Goal: Book appointment/travel/reservation

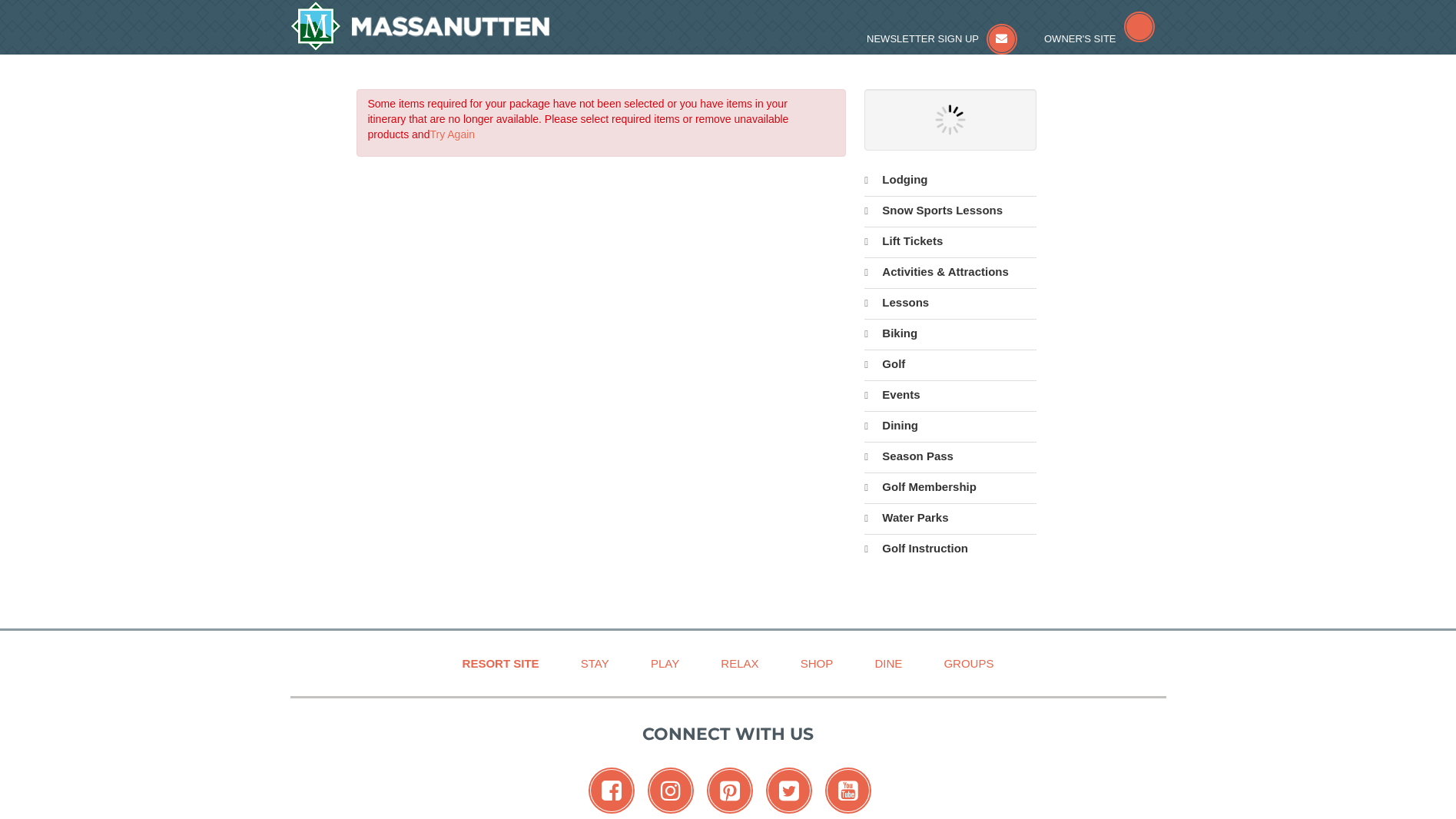
select select "9"
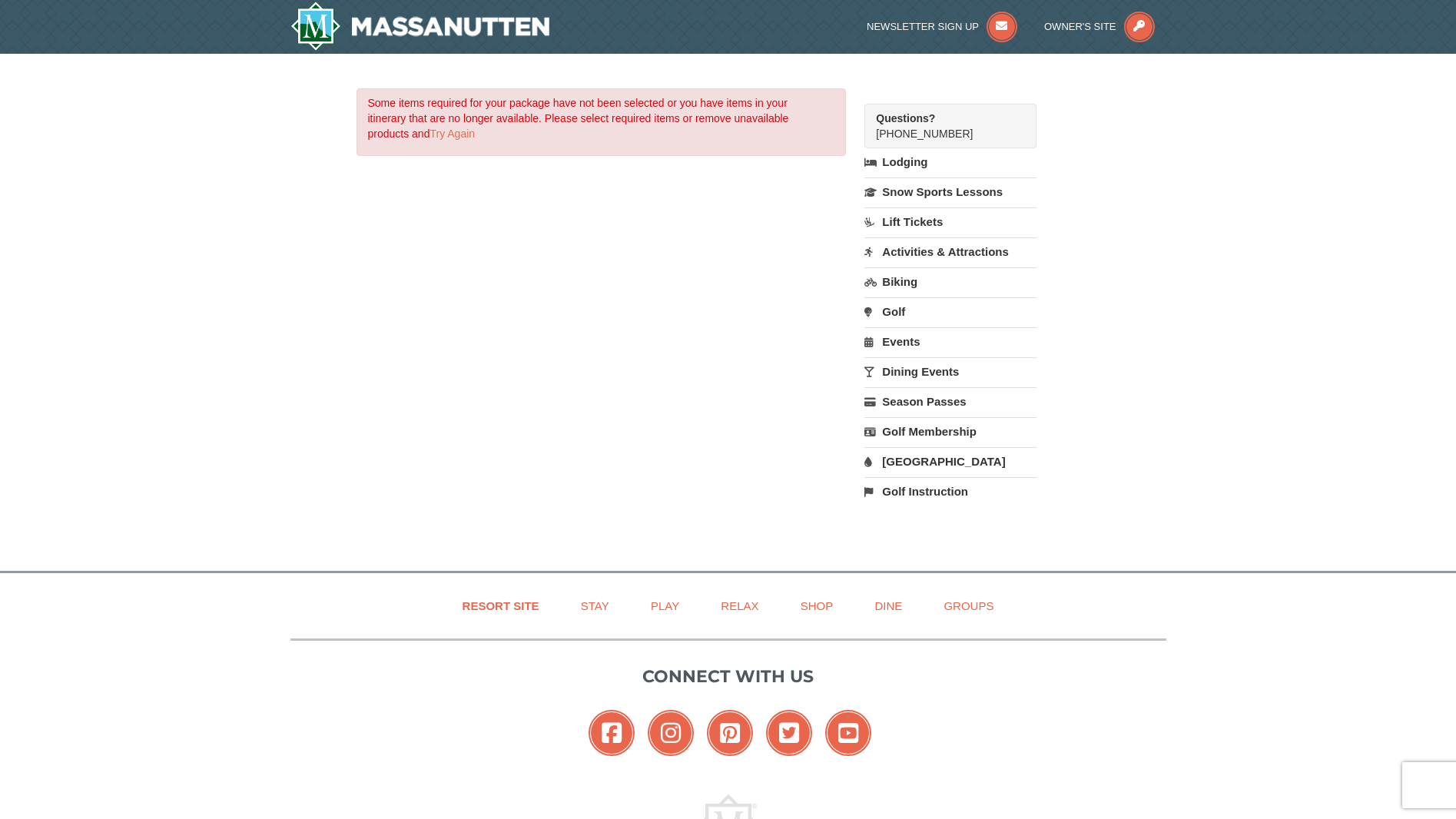
click at [913, 165] on link "Lodging" at bounding box center [950, 161] width 172 height 28
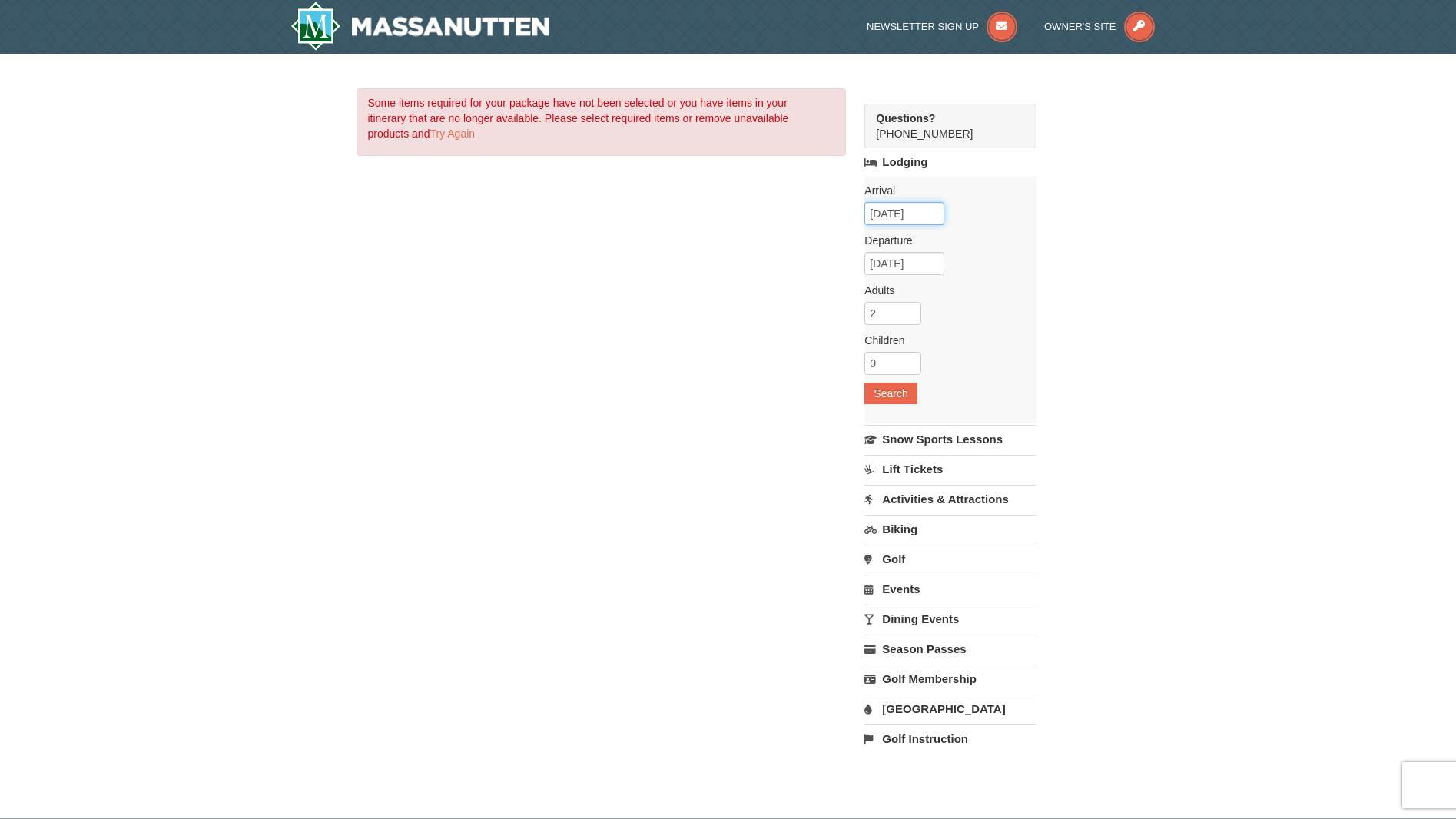
click at [927, 211] on input "09/04/2025" at bounding box center [904, 213] width 80 height 23
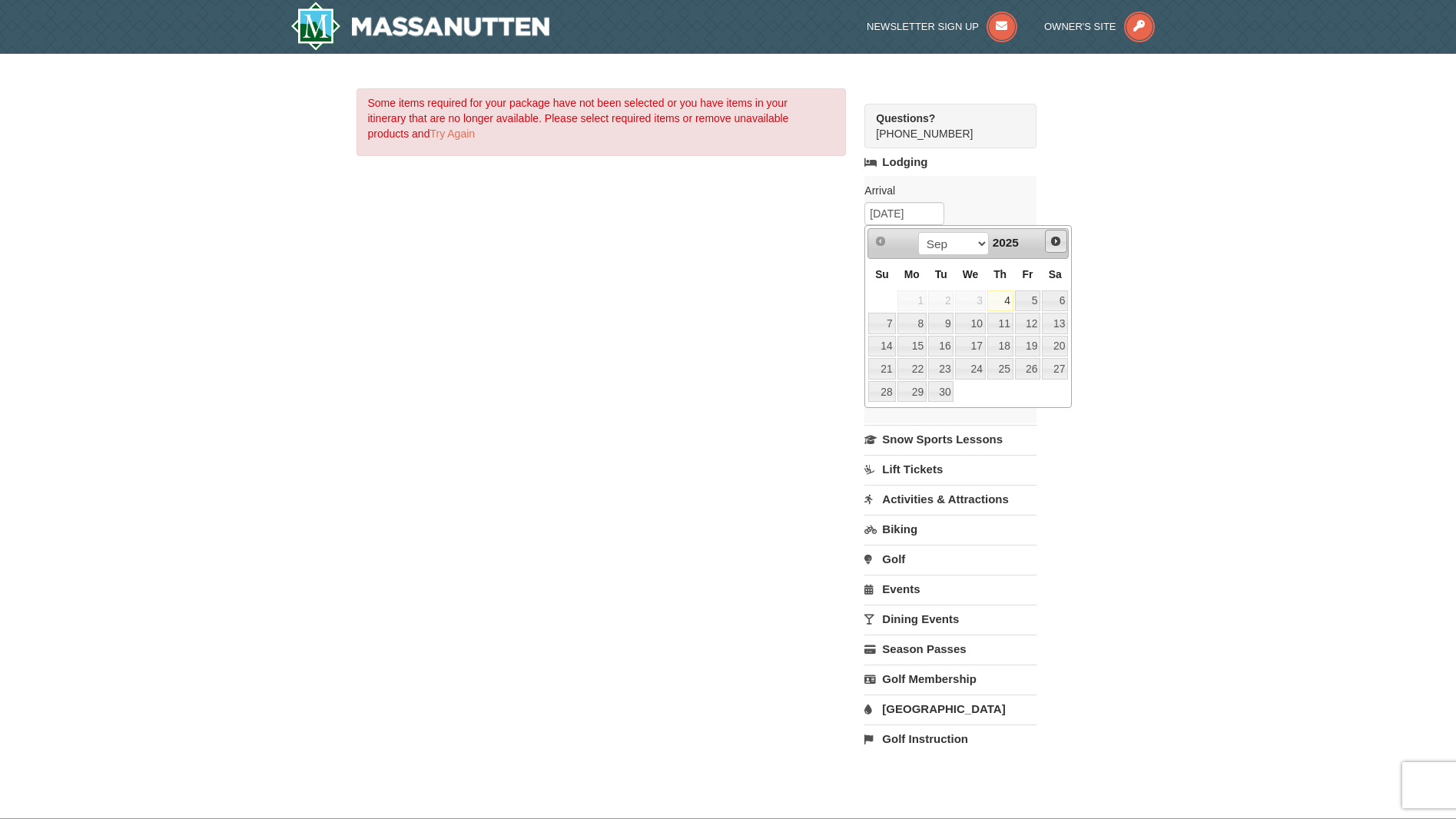
click at [1051, 242] on span "Next" at bounding box center [1055, 241] width 13 height 13
click at [1062, 245] on link "Next" at bounding box center [1055, 241] width 23 height 23
click at [1009, 370] on link "25" at bounding box center [1000, 369] width 26 height 21
type input "12/25/2025"
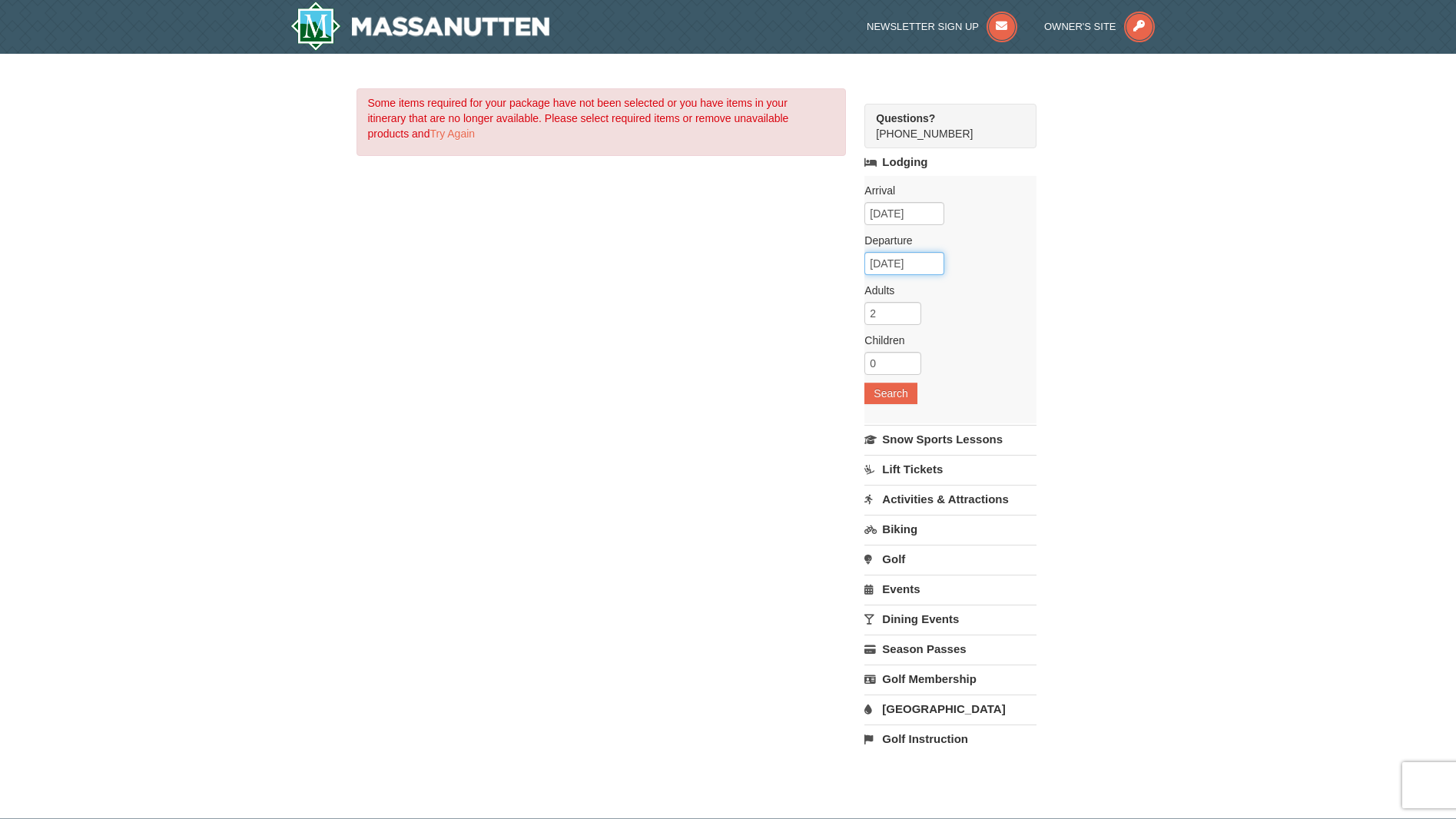
click at [936, 262] on input "12/26/2025" at bounding box center [904, 263] width 80 height 23
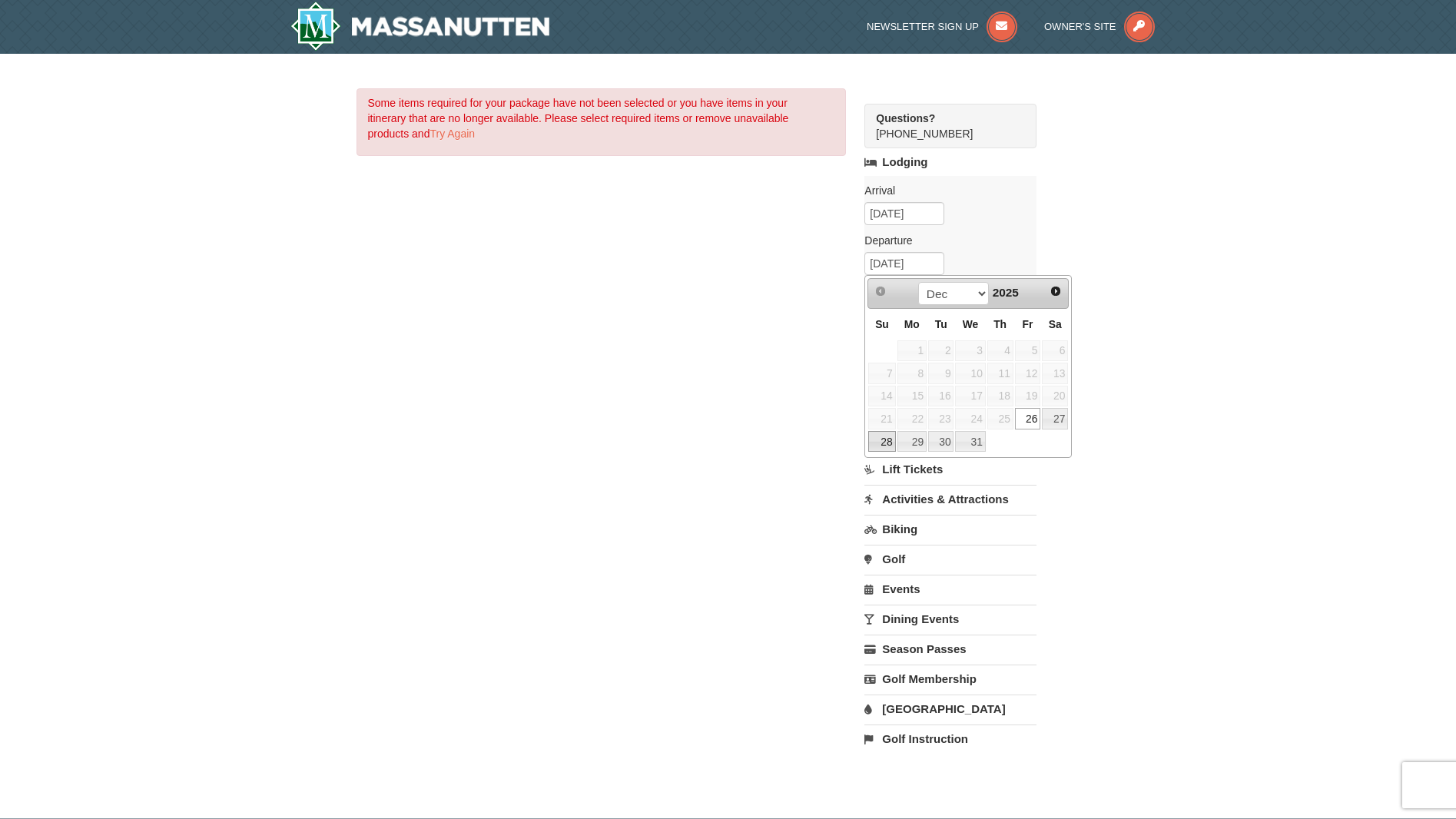
click at [892, 442] on link "28" at bounding box center [881, 441] width 27 height 21
type input "12/28/2025"
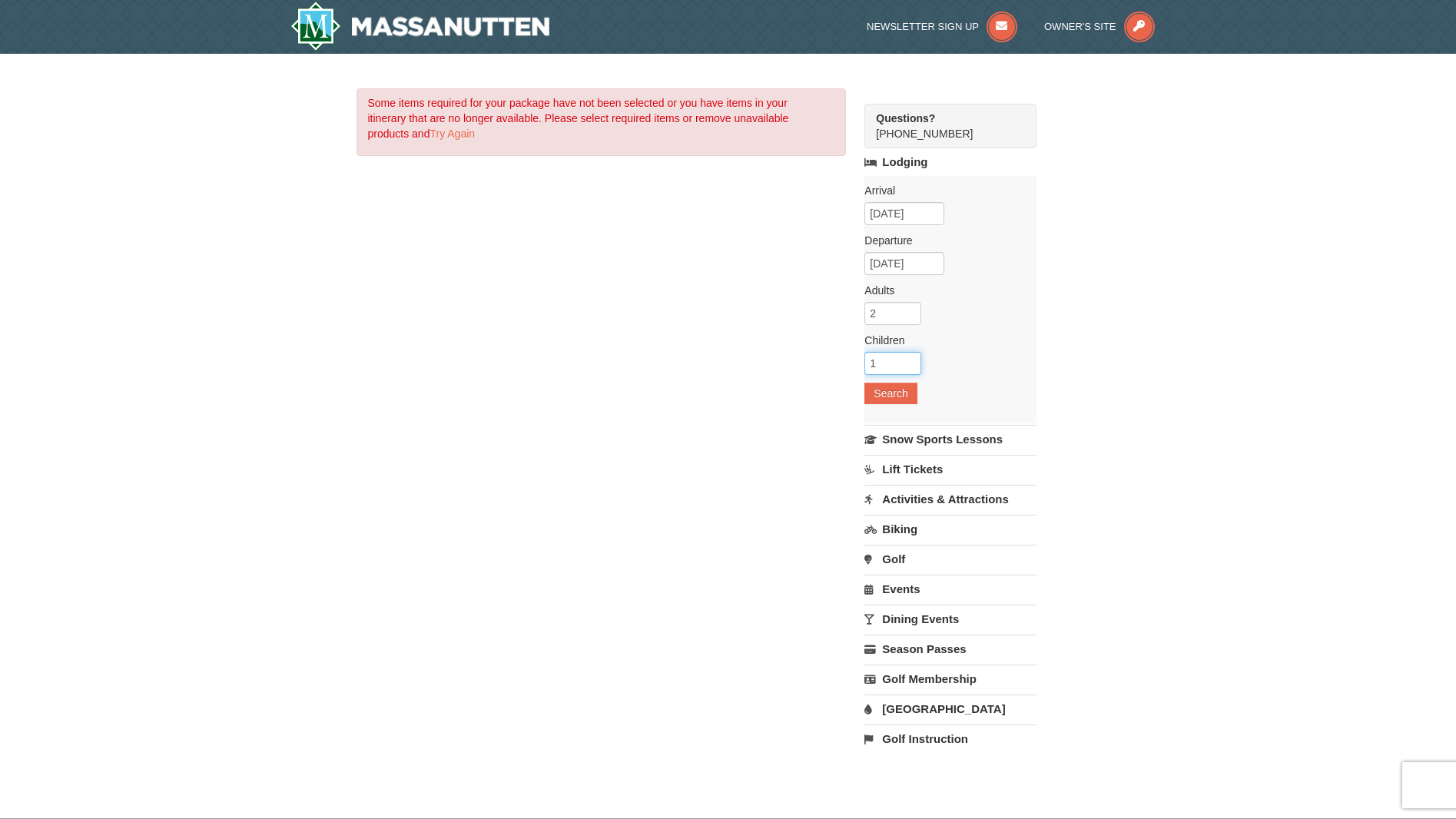
click at [910, 358] on input "1" at bounding box center [892, 363] width 57 height 23
type input "2"
click at [910, 358] on input "2" at bounding box center [892, 363] width 57 height 23
click at [908, 310] on input "3" at bounding box center [892, 313] width 57 height 23
click at [908, 310] on input "4" at bounding box center [892, 313] width 57 height 23
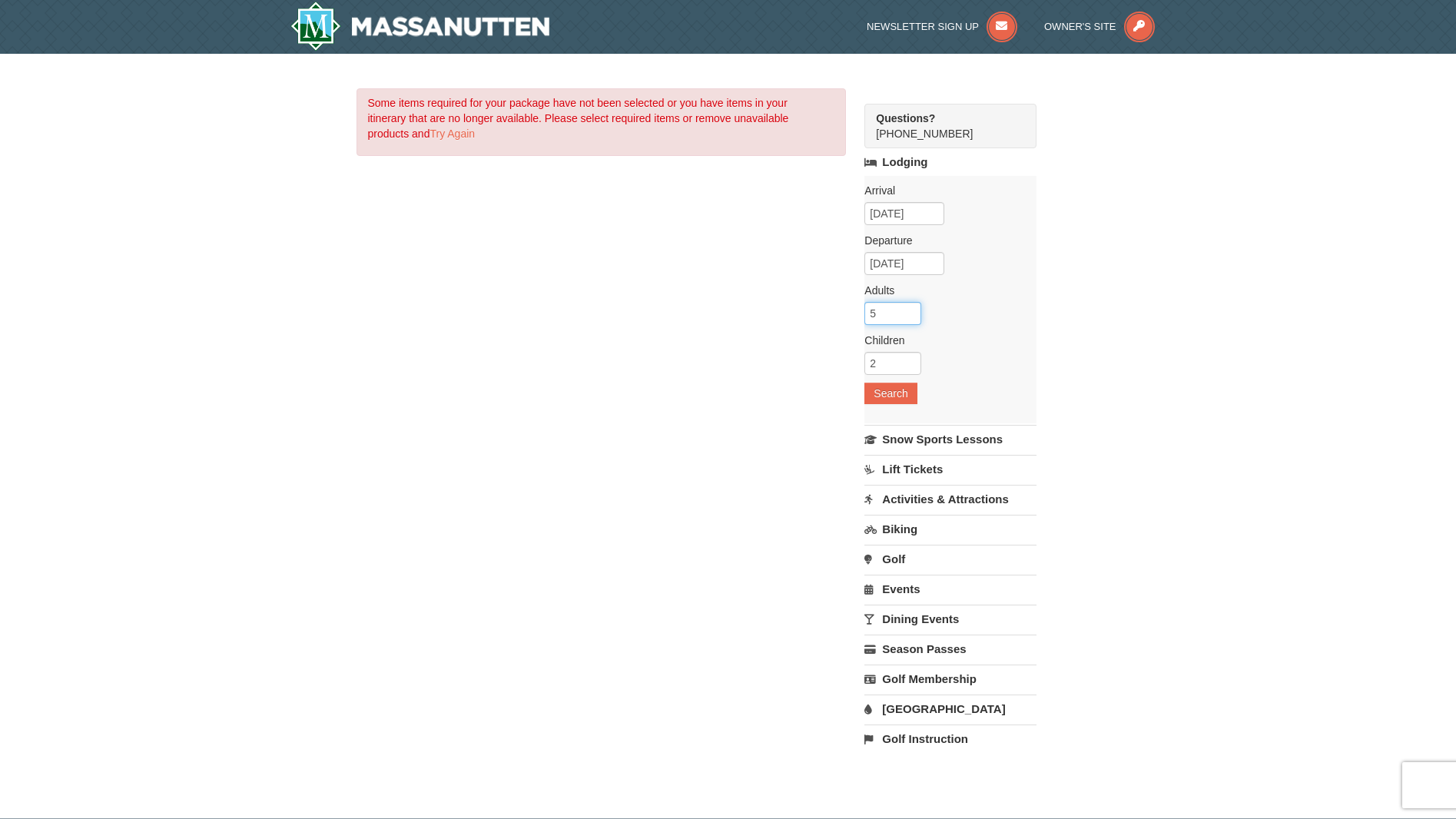
click at [908, 310] on input "5" at bounding box center [892, 313] width 57 height 23
click at [908, 310] on input "6" at bounding box center [892, 313] width 57 height 23
click at [908, 310] on input "7" at bounding box center [892, 313] width 57 height 23
click at [908, 310] on input "8" at bounding box center [892, 313] width 57 height 23
click at [908, 310] on input "9" at bounding box center [892, 313] width 57 height 23
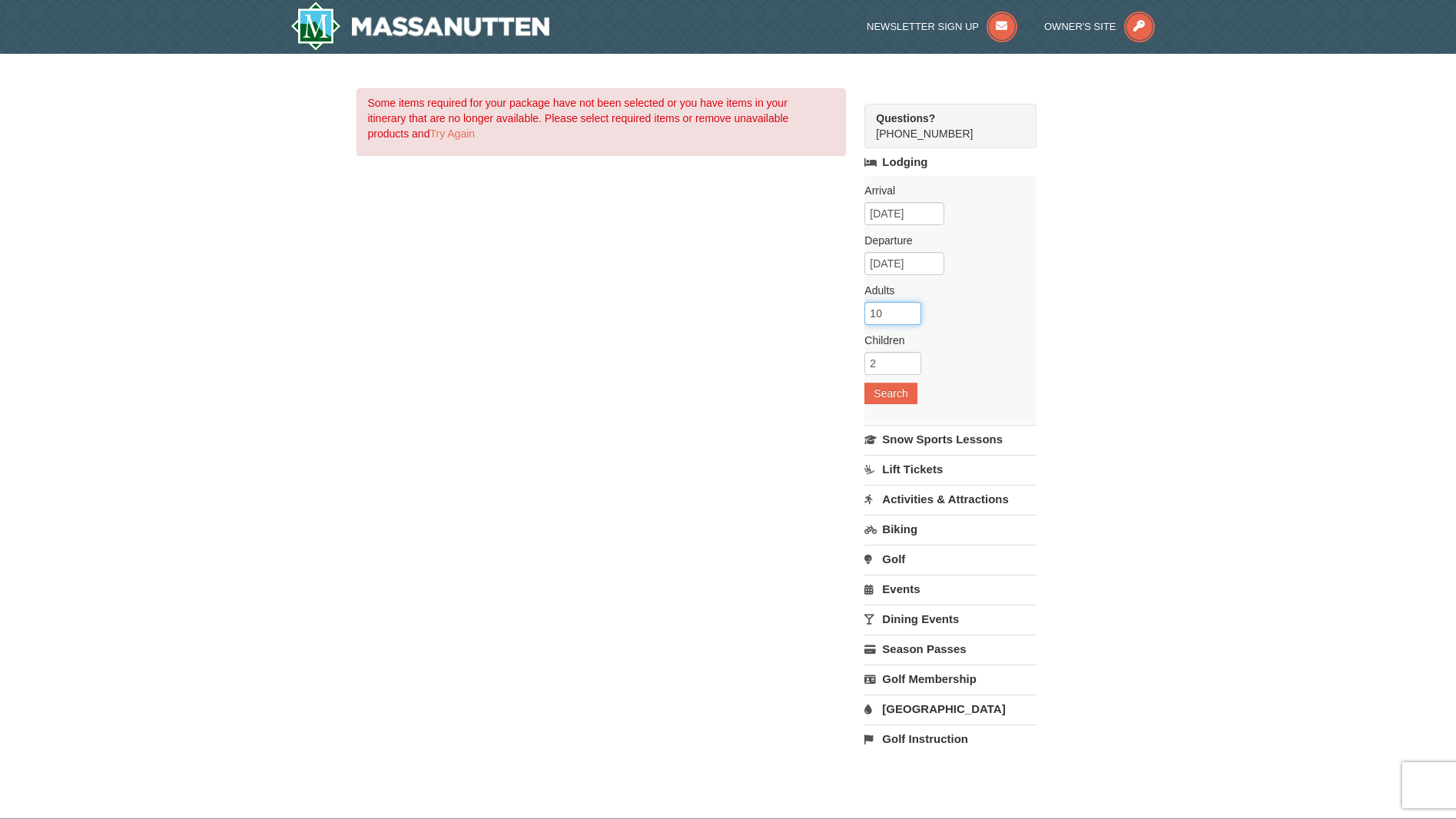
click at [908, 310] on input "10" at bounding box center [892, 313] width 57 height 23
click at [908, 310] on input "11" at bounding box center [892, 313] width 57 height 23
type input "10"
click at [911, 316] on input "10" at bounding box center [892, 313] width 57 height 23
click at [891, 390] on button "Search" at bounding box center [891, 393] width 52 height 21
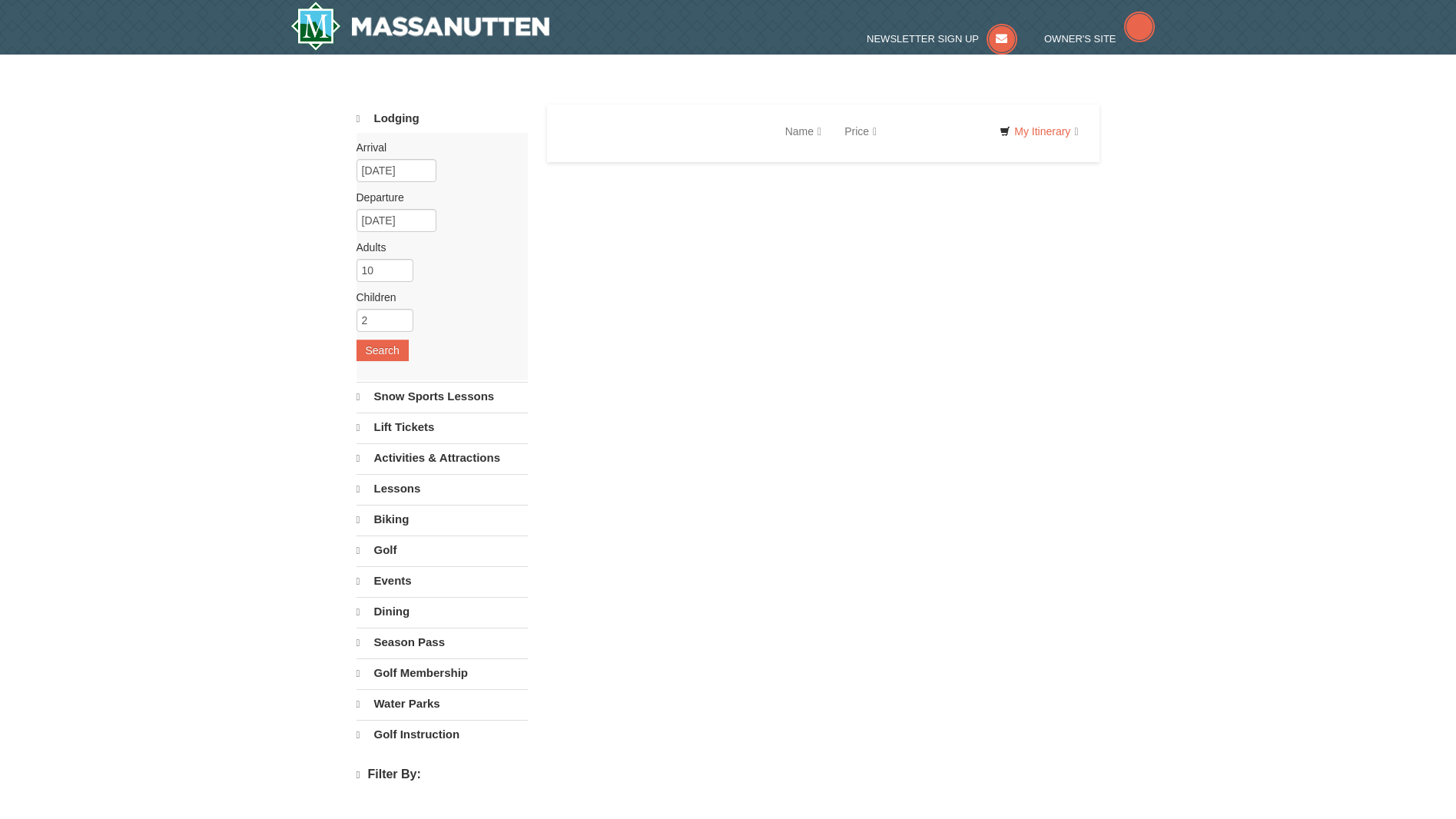
select select "9"
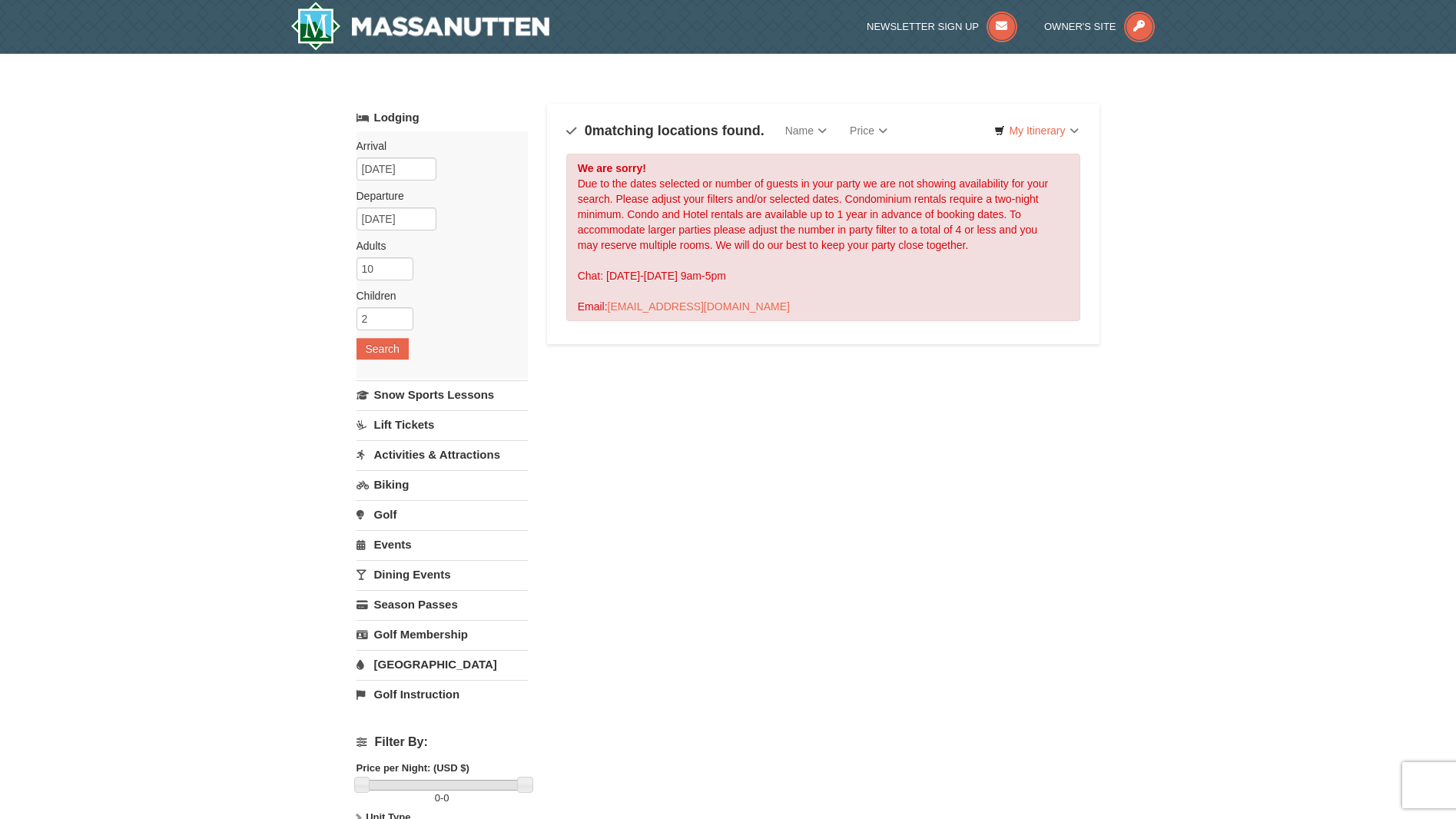
click at [401, 667] on link "[GEOGRAPHIC_DATA]" at bounding box center [442, 664] width 172 height 29
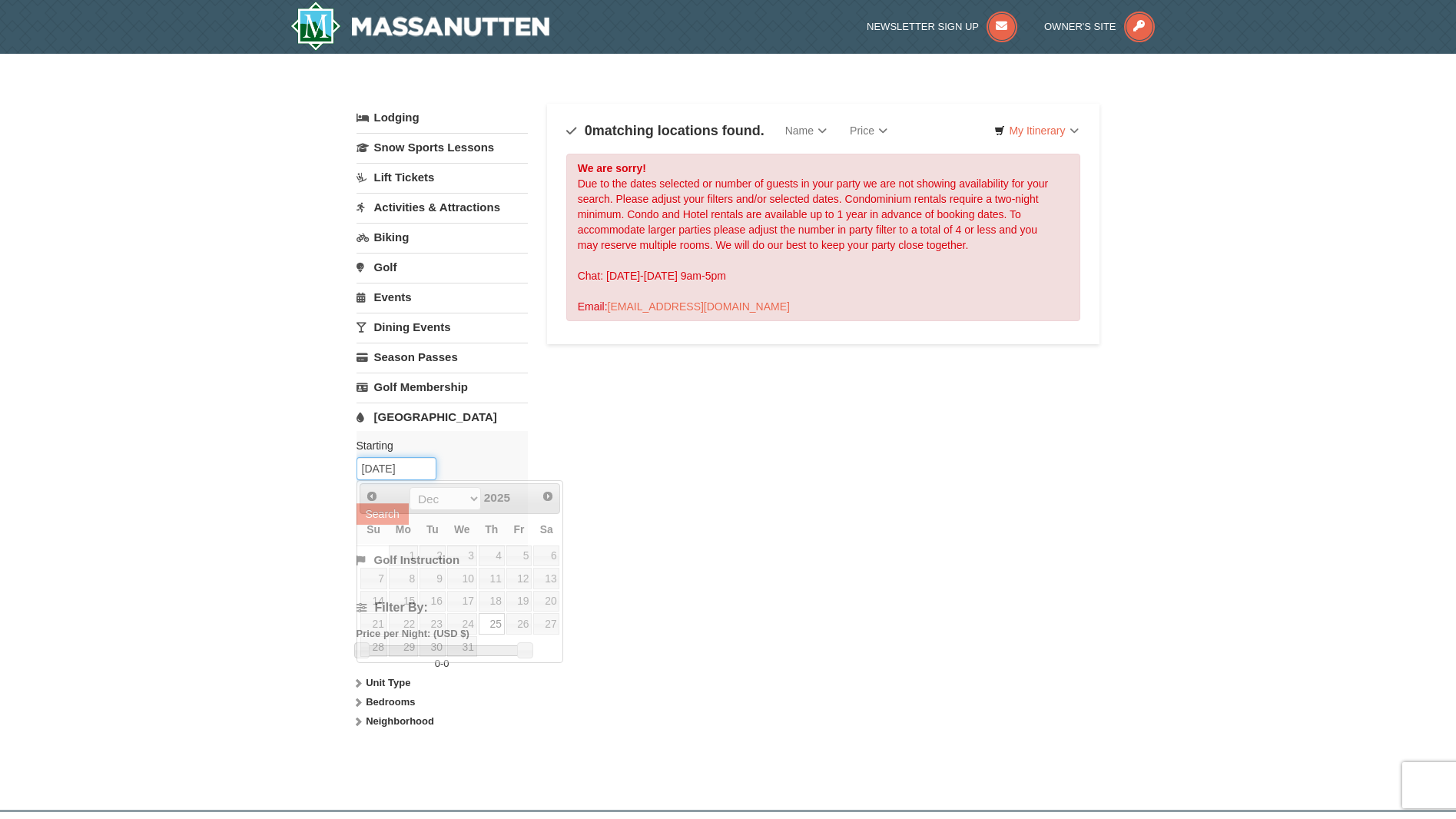
click at [387, 466] on input "12/25/2025" at bounding box center [396, 468] width 80 height 23
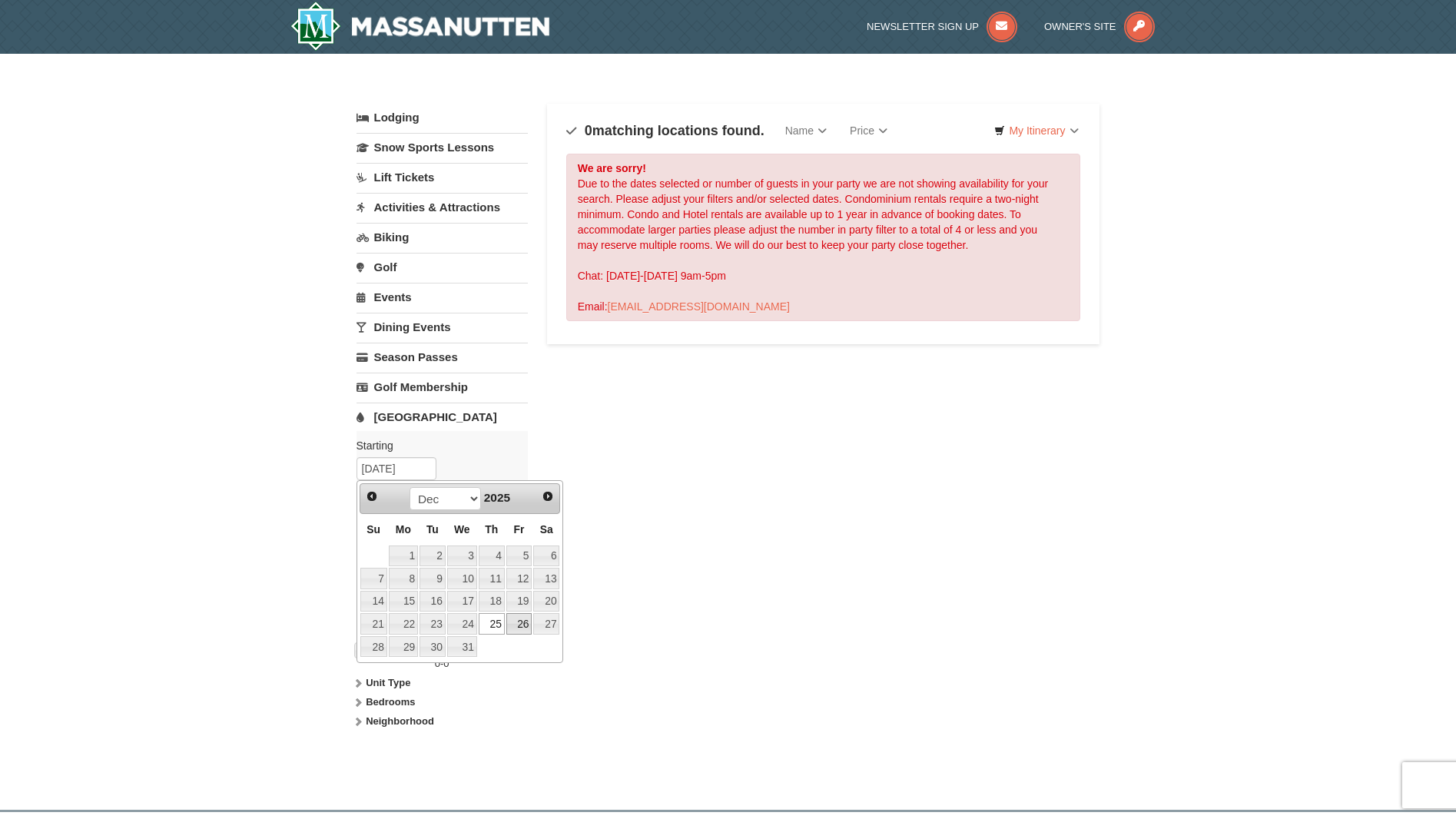
click at [527, 617] on link "26" at bounding box center [519, 623] width 26 height 21
type input "12/26/2025"
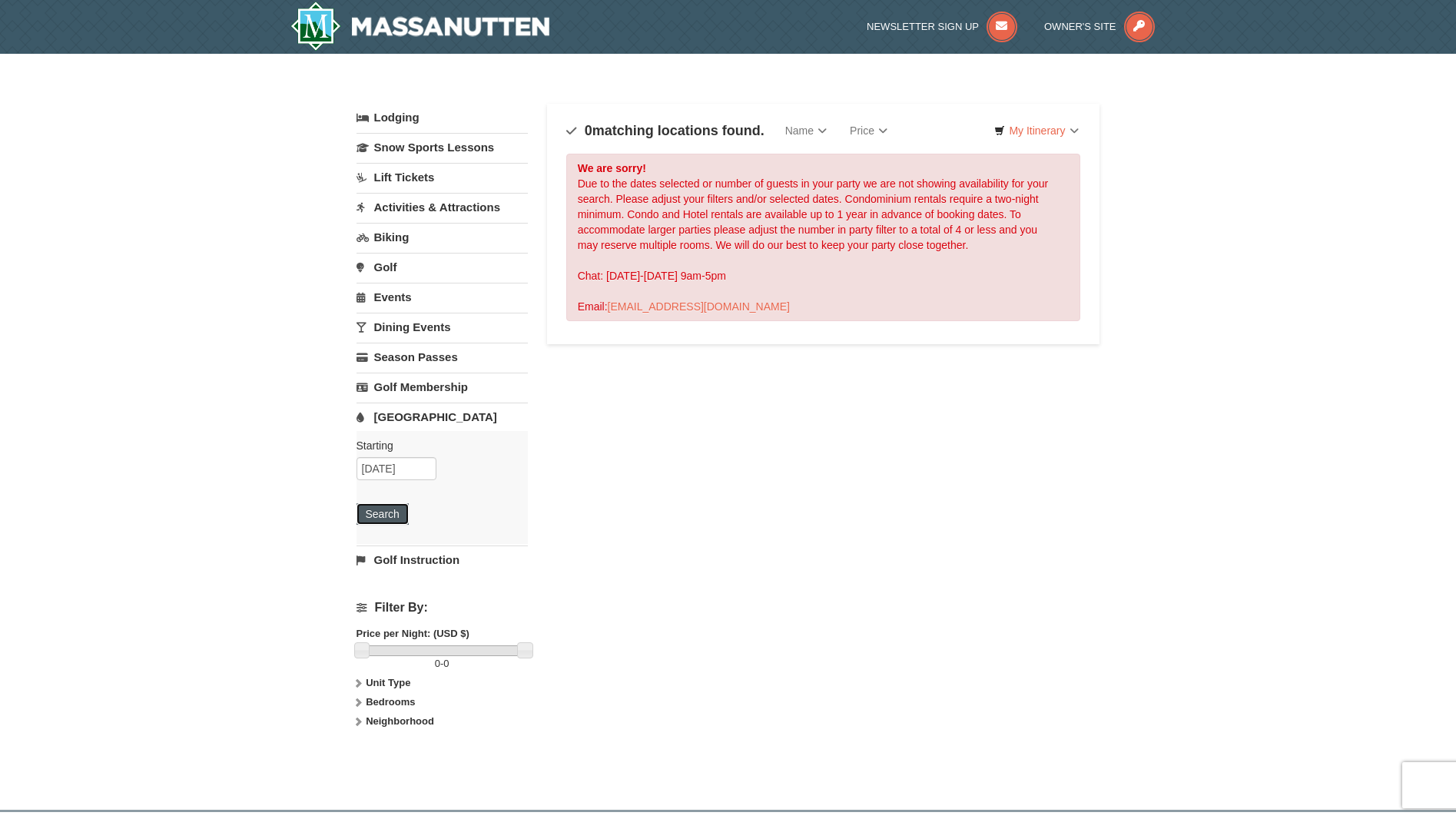
click at [394, 515] on button "Search" at bounding box center [383, 513] width 52 height 21
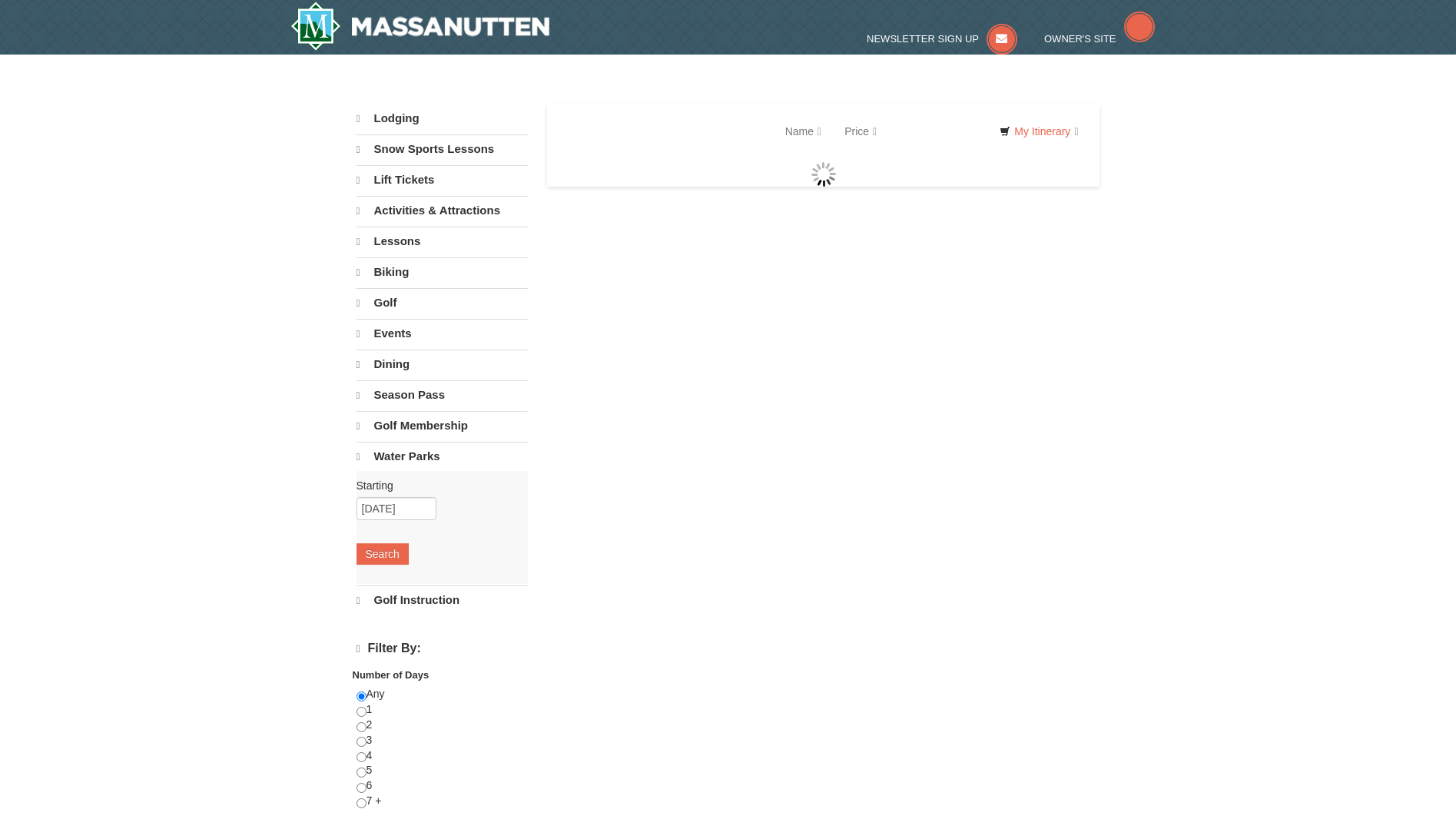
select select "9"
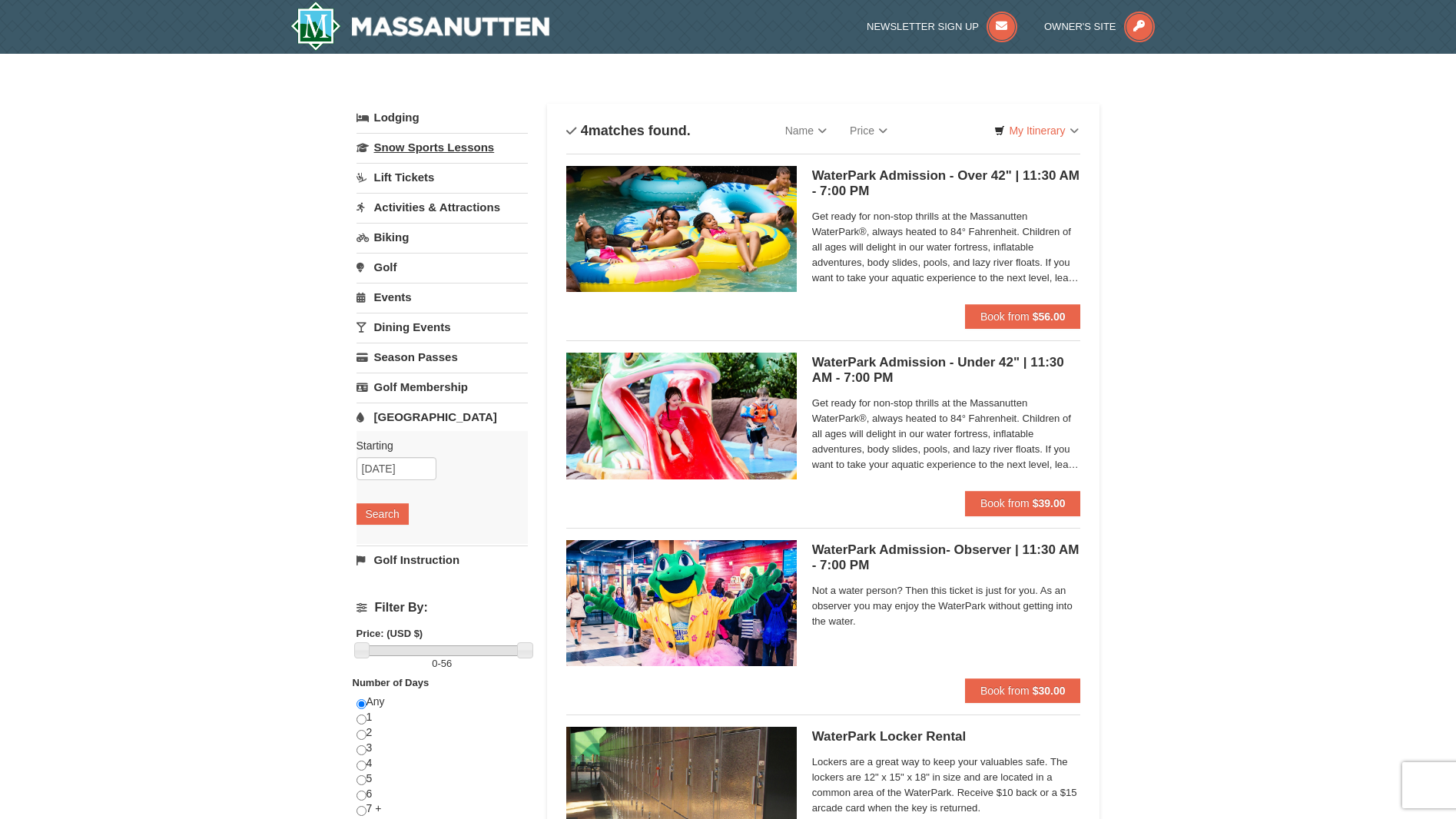
click at [416, 147] on link "Snow Sports Lessons" at bounding box center [442, 147] width 172 height 29
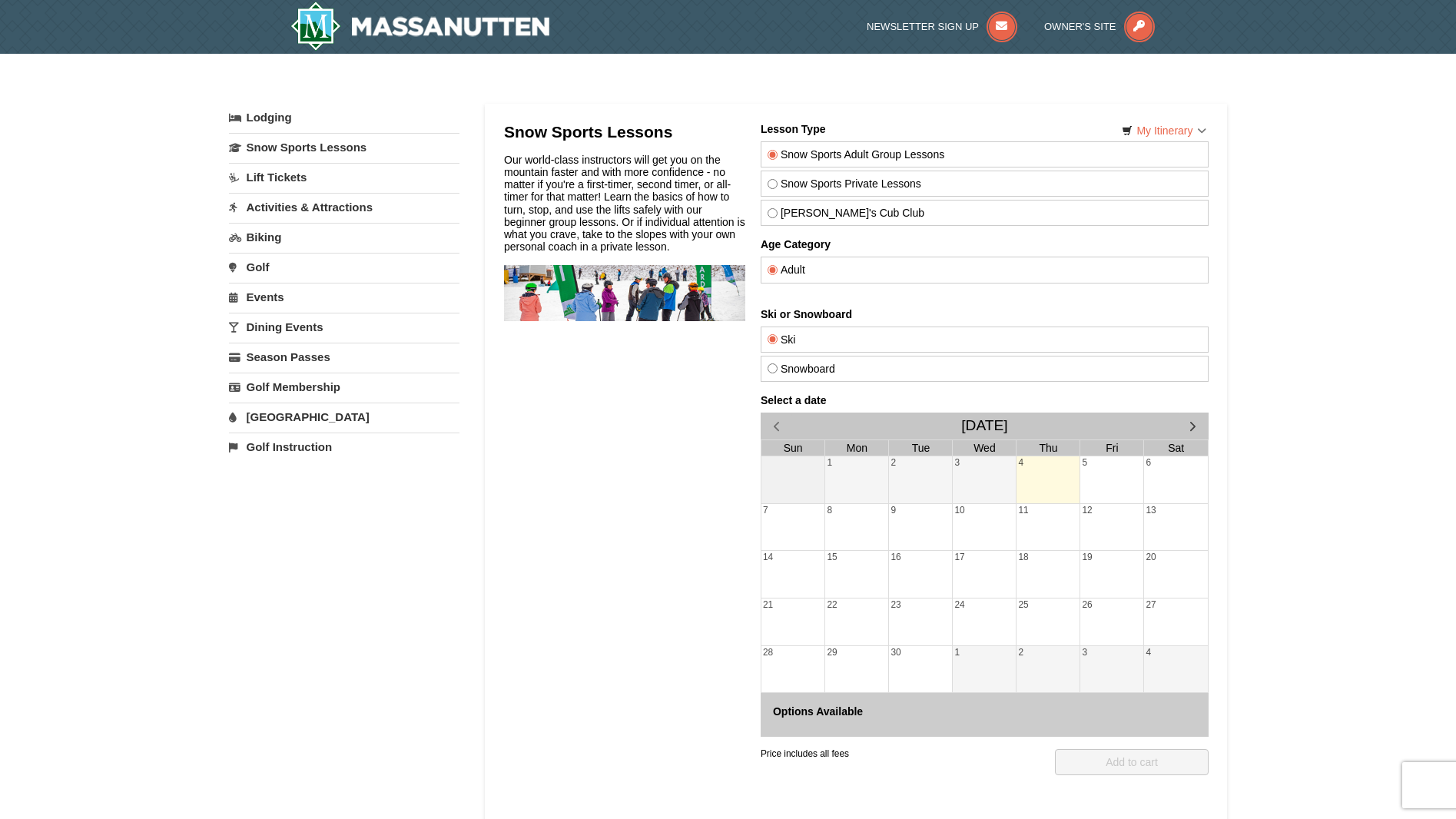
click at [292, 177] on link "Lift Tickets" at bounding box center [344, 177] width 231 height 29
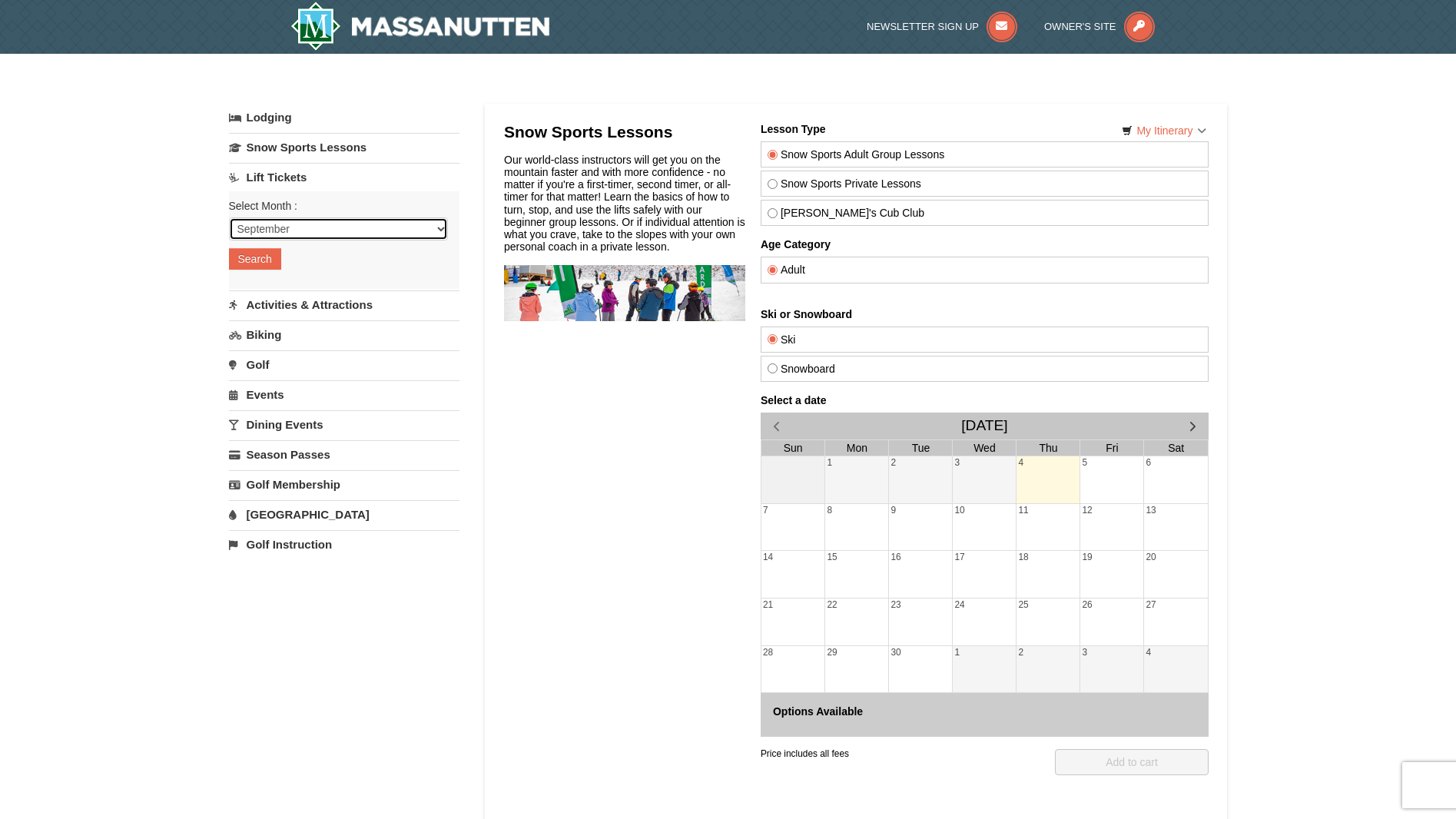
click at [275, 229] on select "September October November December January February March April May June July …" at bounding box center [338, 228] width 219 height 23
select select "12"
click at [229, 217] on select "September October November December January February March April May June July …" at bounding box center [338, 228] width 219 height 23
click at [261, 261] on button "Search" at bounding box center [255, 259] width 52 height 21
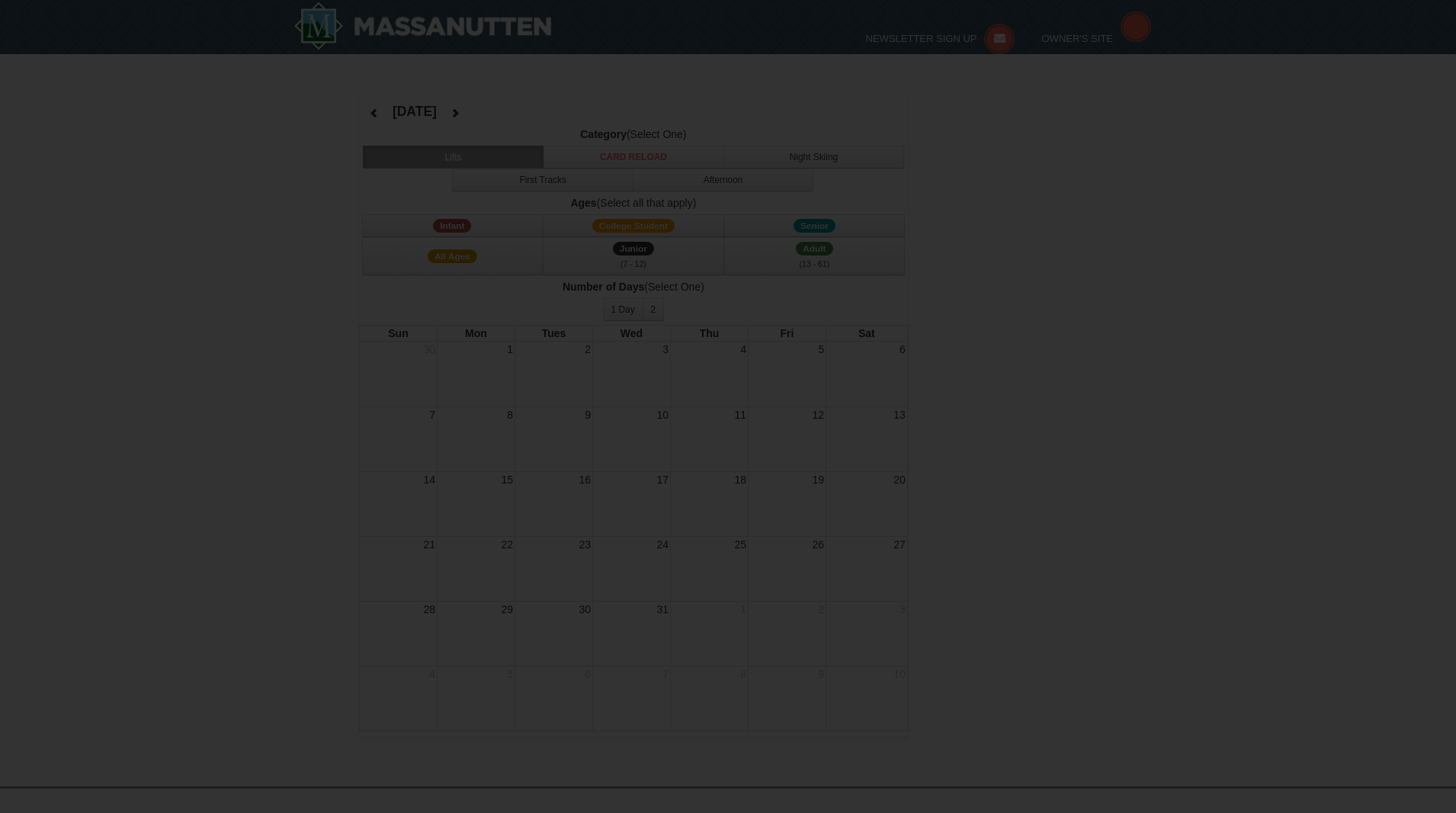
select select "12"
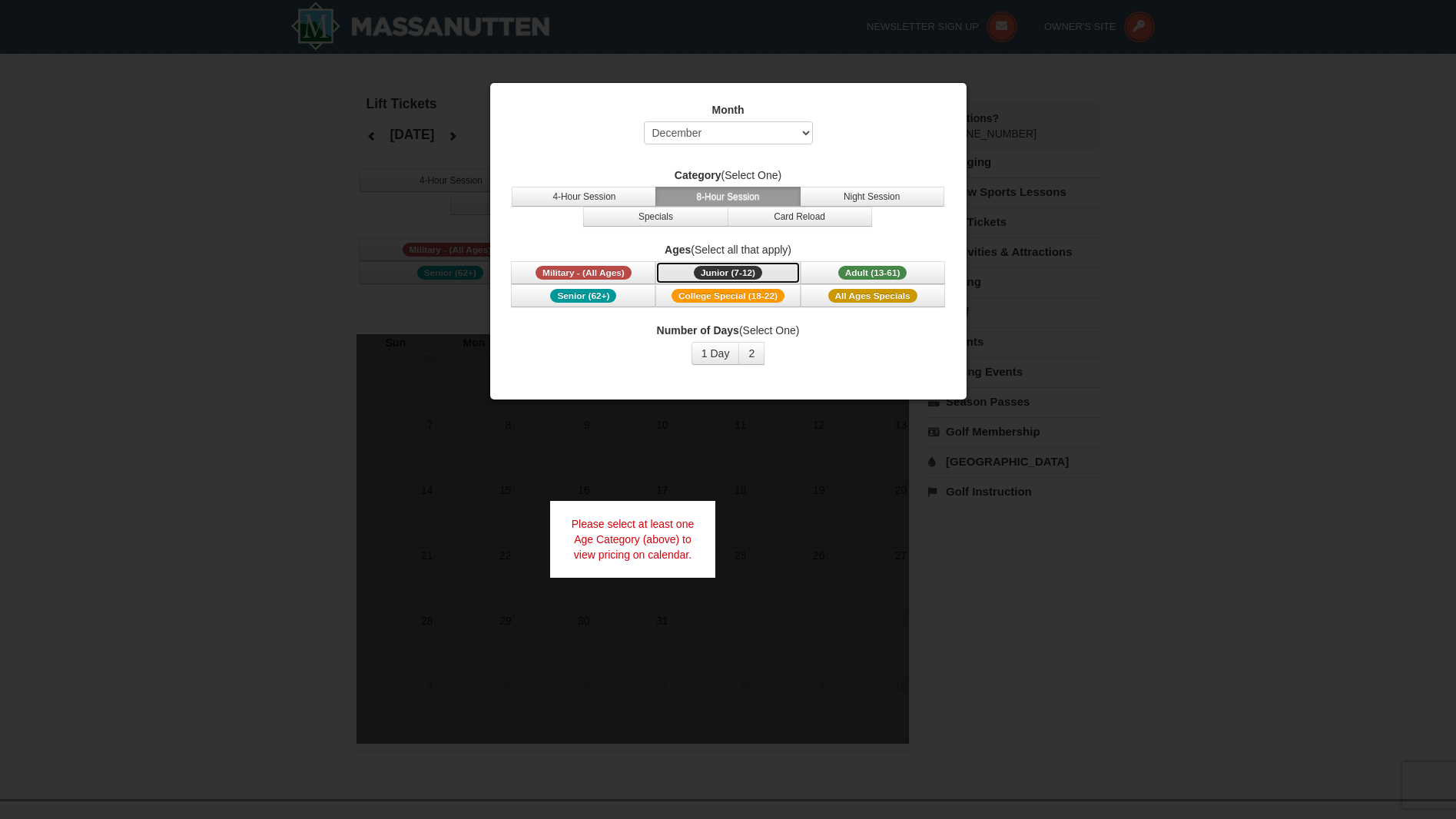
click at [739, 272] on span "Junior (7-12)" at bounding box center [728, 273] width 68 height 14
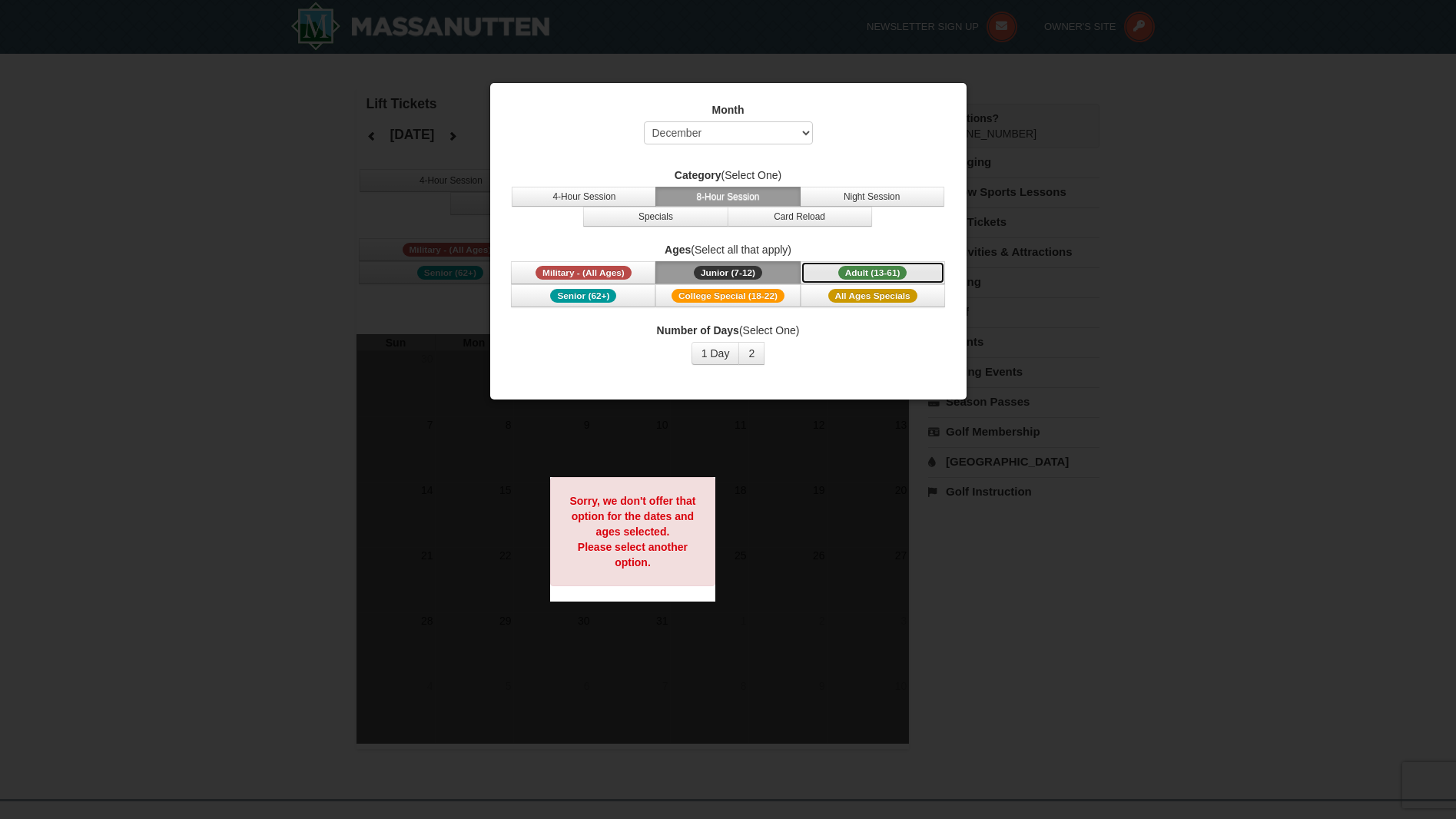
click at [891, 275] on span "Adult (13-61)" at bounding box center [873, 273] width 69 height 14
click at [602, 199] on button "4-Hour Session" at bounding box center [583, 197] width 145 height 20
click at [633, 219] on button "Specials" at bounding box center [655, 217] width 145 height 20
click at [722, 353] on button "1 Day" at bounding box center [715, 353] width 48 height 23
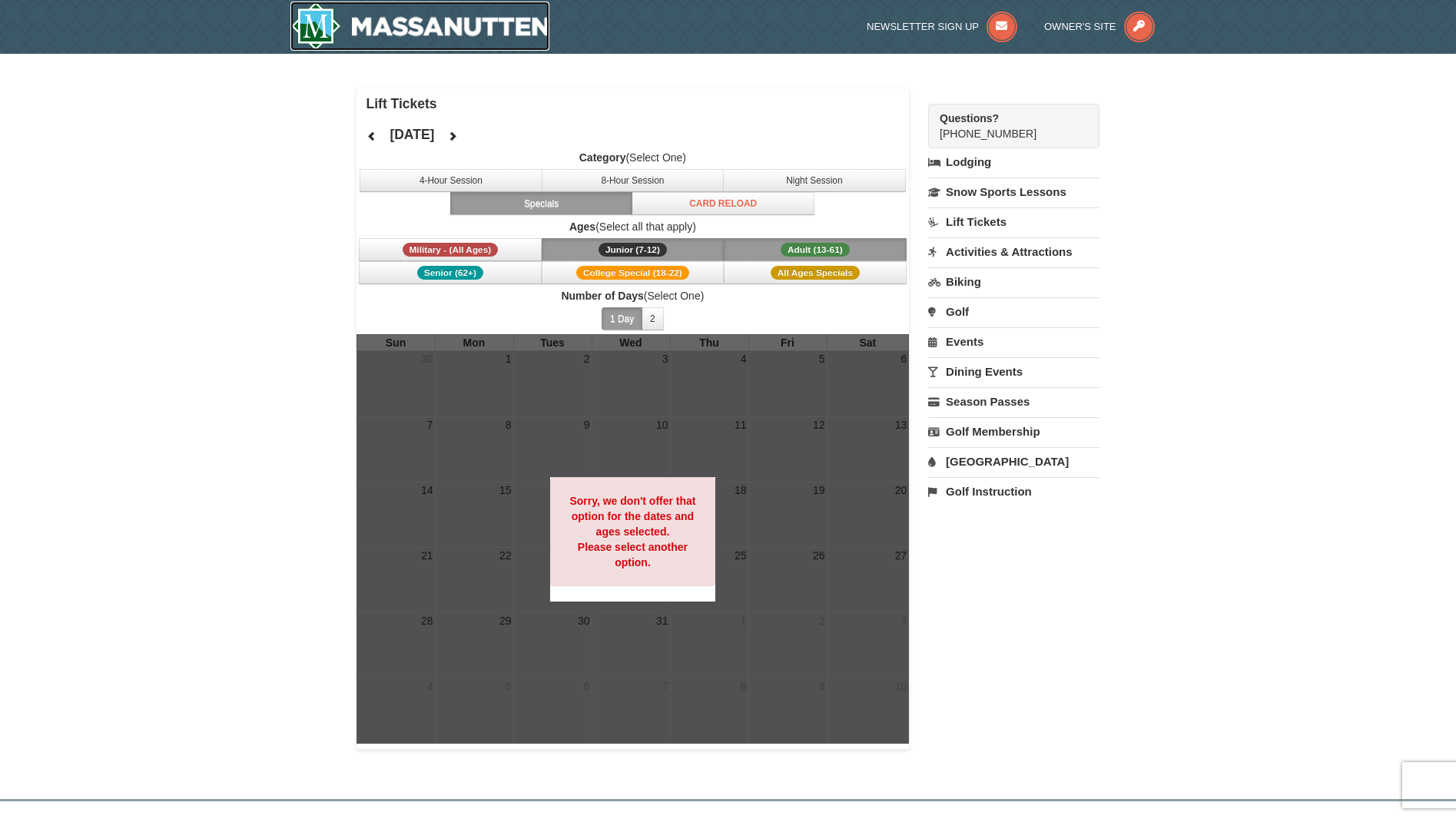
click at [414, 28] on img at bounding box center [420, 26] width 259 height 49
